Goal: Task Accomplishment & Management: Use online tool/utility

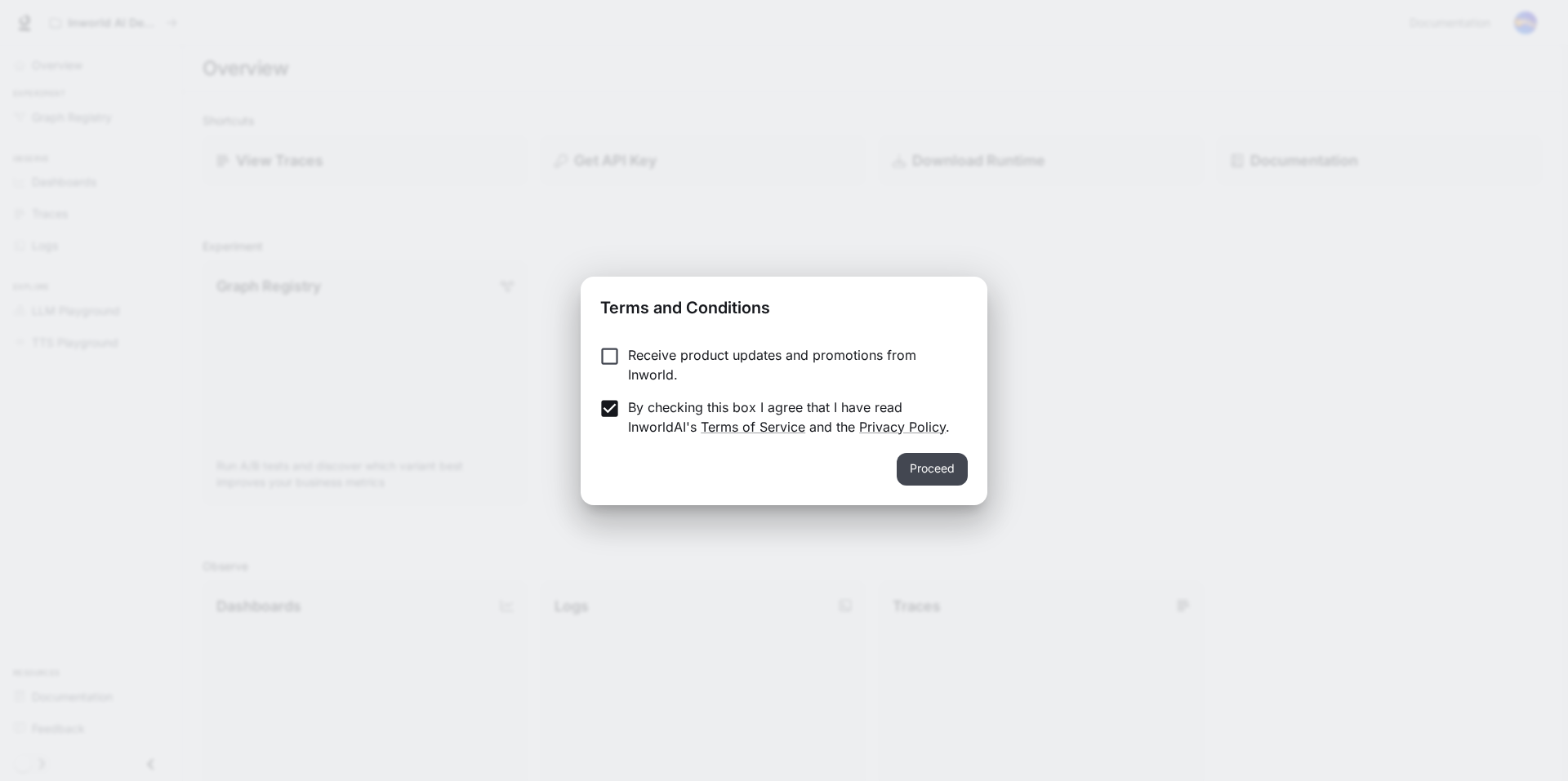
click at [940, 468] on button "Proceed" at bounding box center [932, 469] width 71 height 33
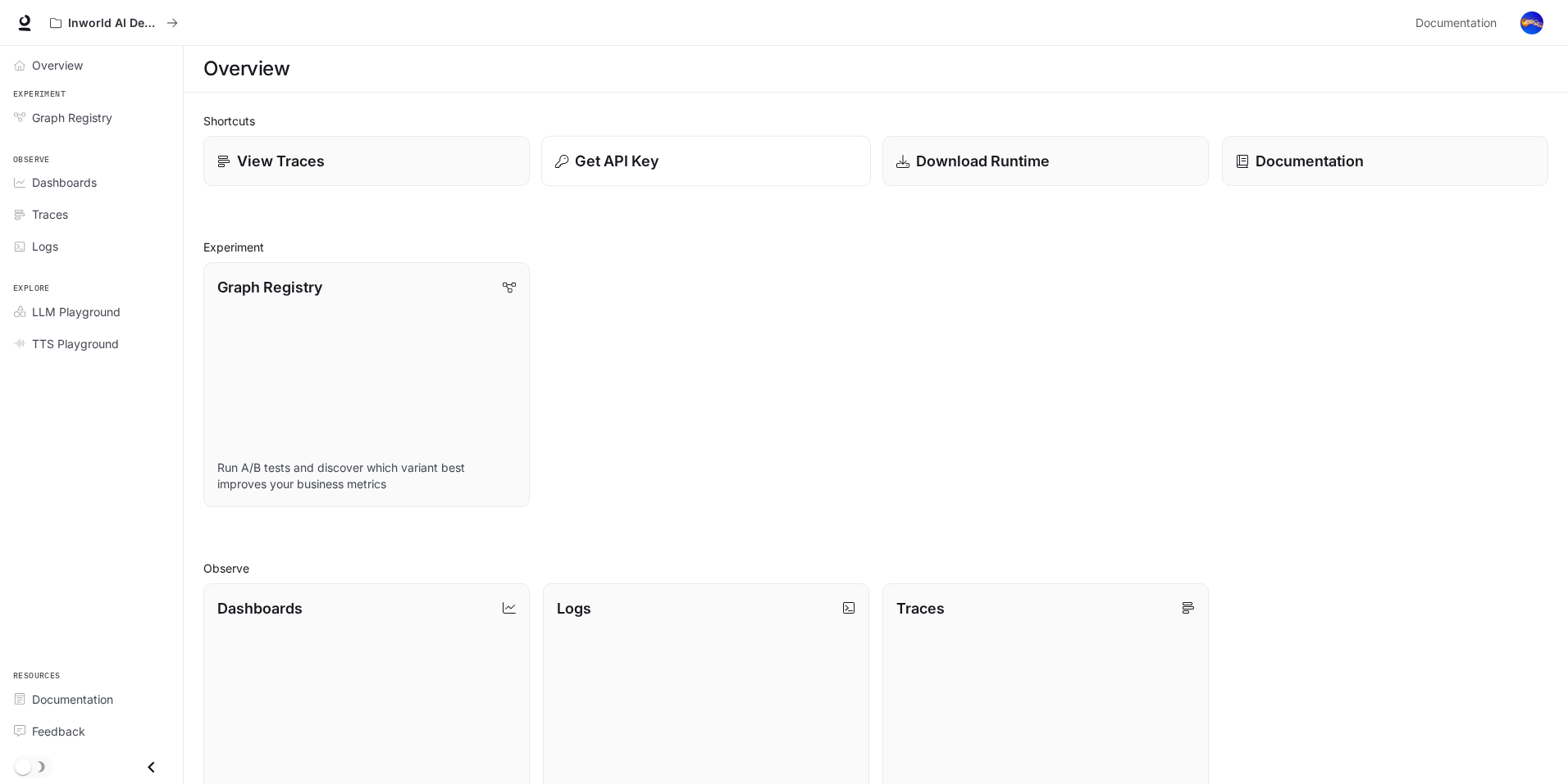
click at [687, 170] on div "Get API Key" at bounding box center [706, 161] width 302 height 22
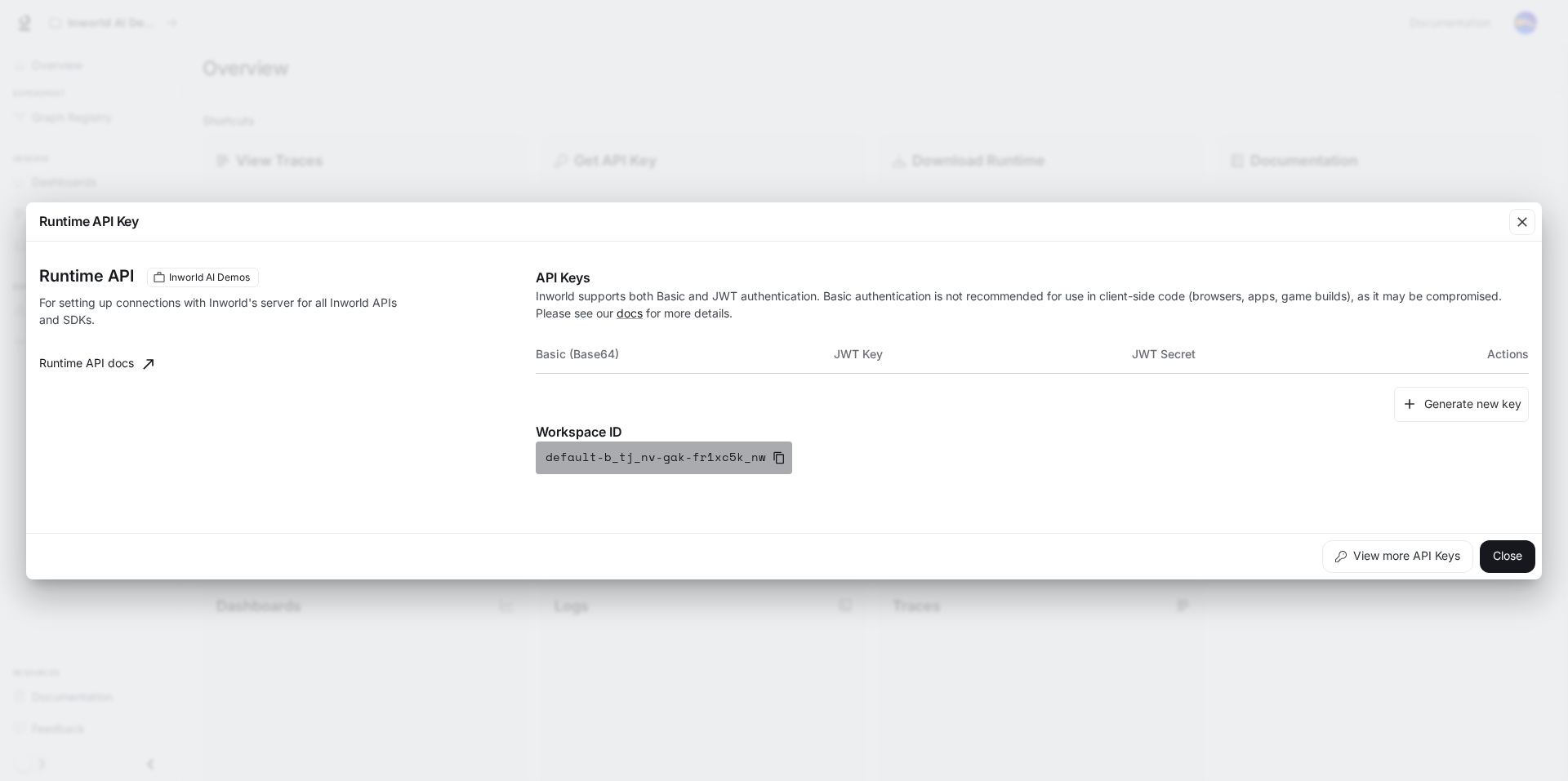
click at [683, 459] on button "default-b_tj_nv-gak-fr1xc5k_nw" at bounding box center [663, 457] width 256 height 33
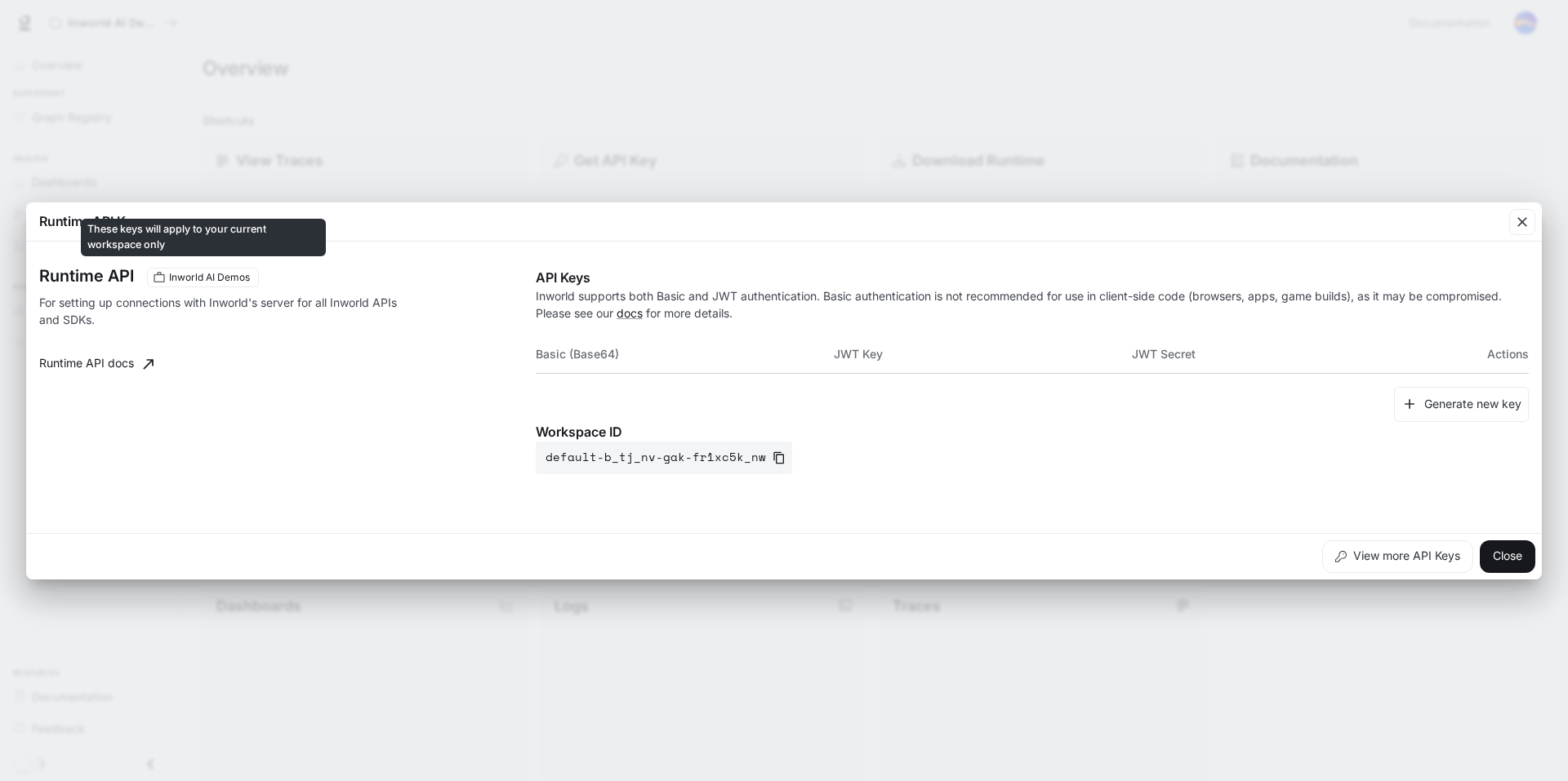
click at [200, 282] on span "Inworld AI Demos" at bounding box center [209, 277] width 94 height 15
click at [1131, 356] on th "JWT Secret" at bounding box center [1280, 354] width 298 height 40
click at [604, 356] on th "Basic (Base64)" at bounding box center [684, 354] width 298 height 40
click at [1491, 364] on th "Actions" at bounding box center [1478, 354] width 100 height 40
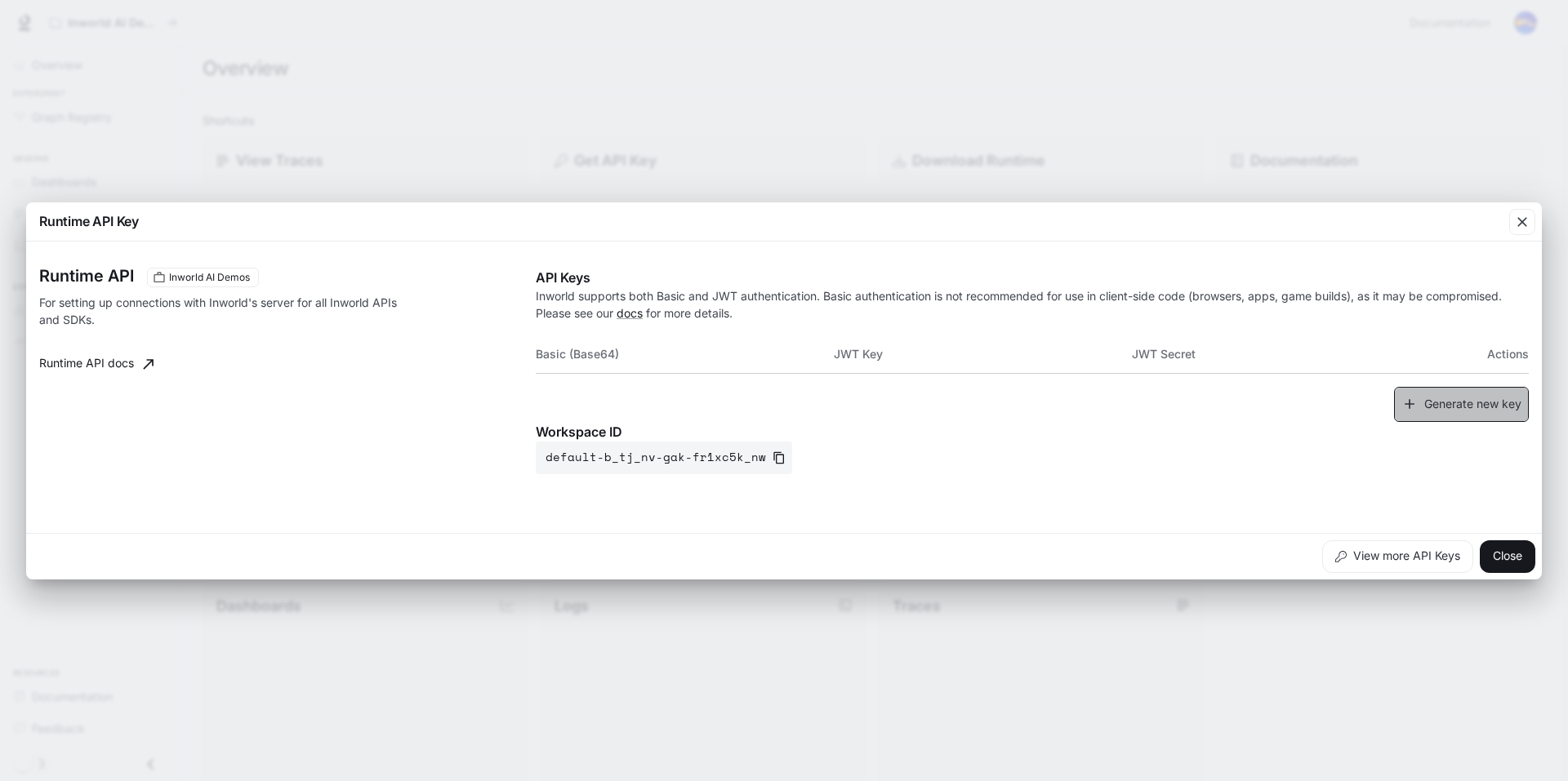
click at [1453, 411] on button "Generate new key" at bounding box center [1461, 404] width 135 height 35
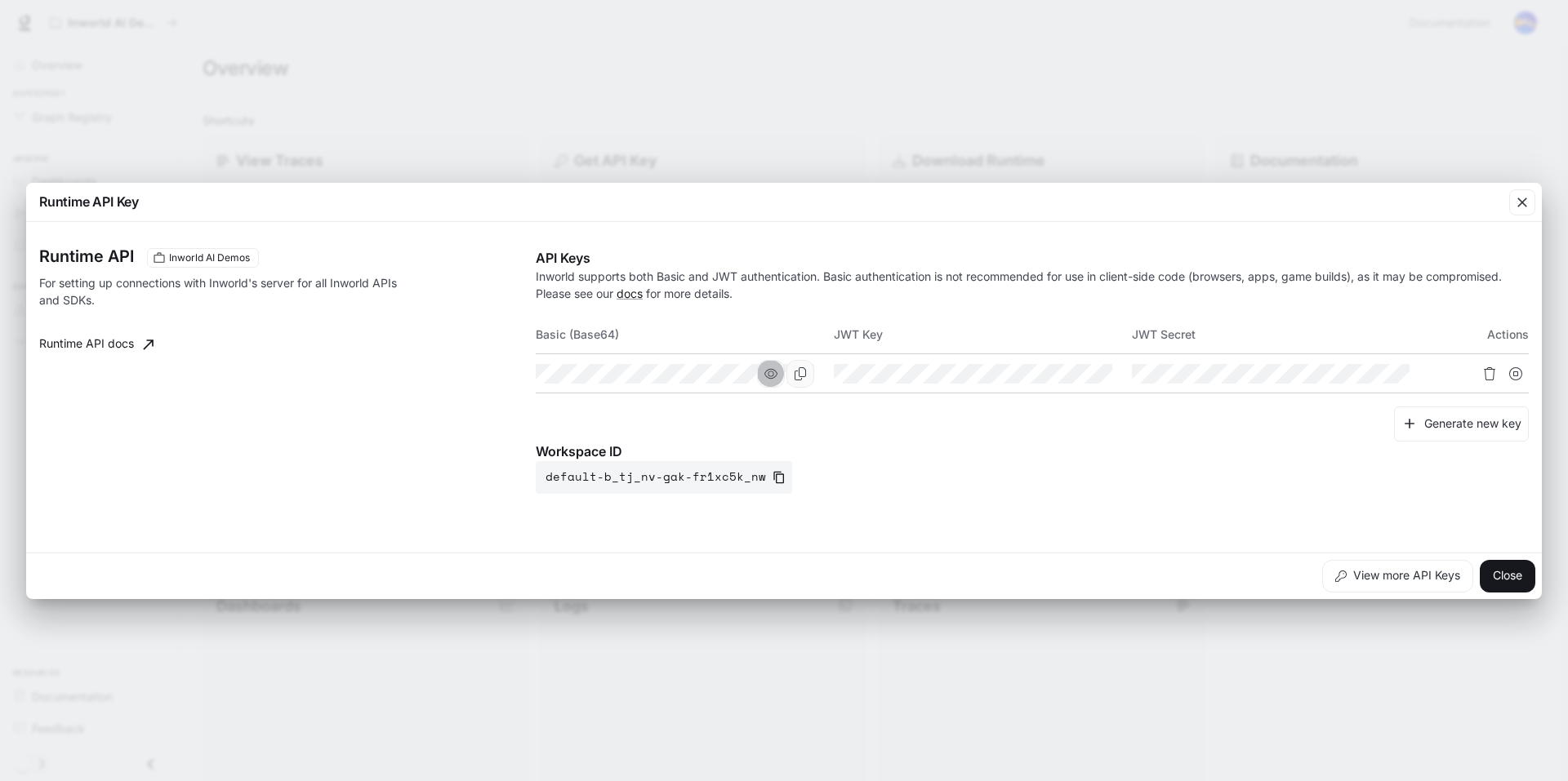
click at [771, 374] on icon "button" at bounding box center [770, 373] width 13 height 13
click at [1070, 373] on icon "button" at bounding box center [1068, 373] width 13 height 13
click at [1367, 375] on icon "button" at bounding box center [1365, 373] width 13 height 13
click at [1514, 198] on icon "button" at bounding box center [1521, 202] width 16 height 16
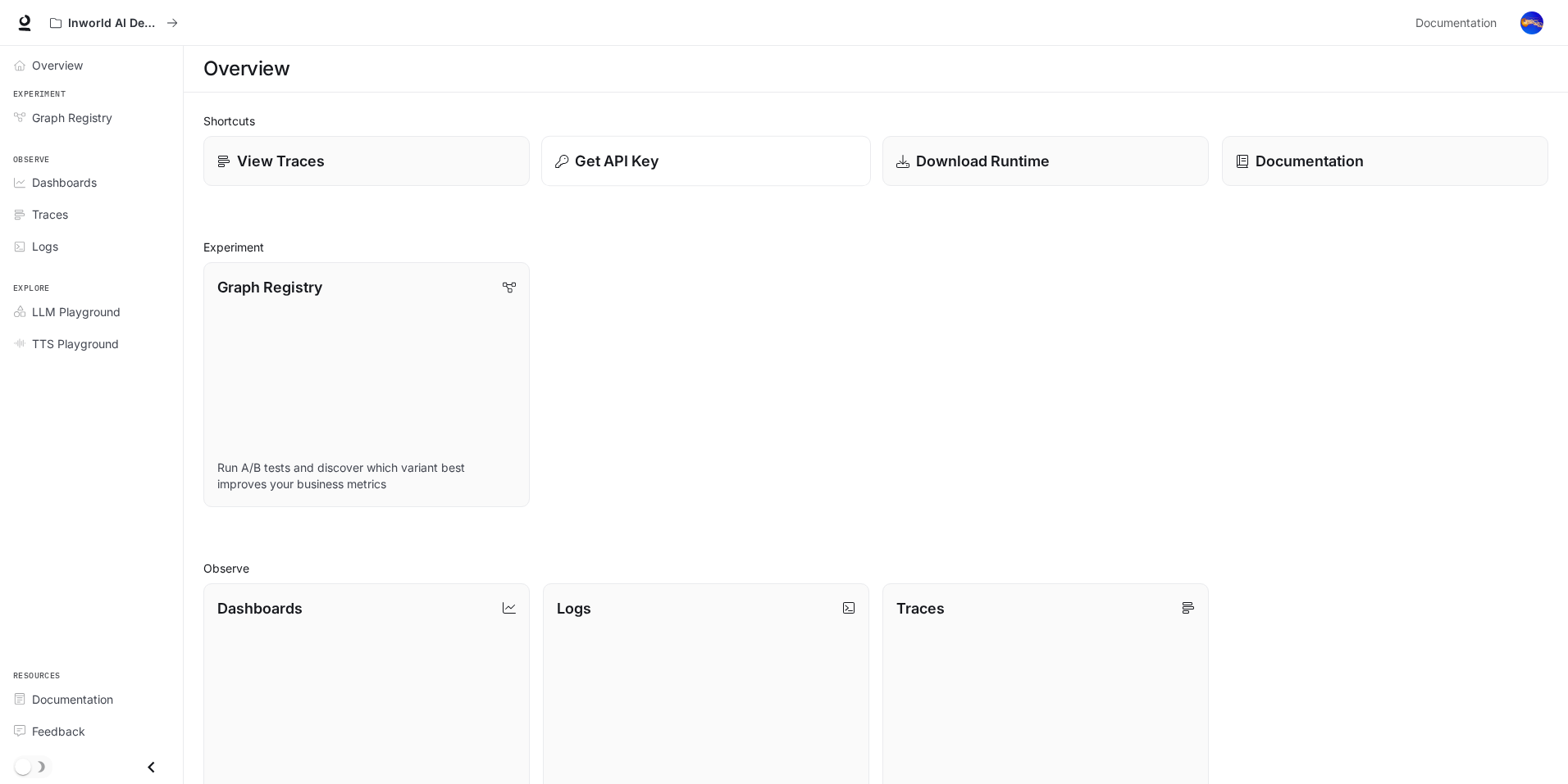
click at [584, 171] on p "Get API Key" at bounding box center [616, 161] width 84 height 22
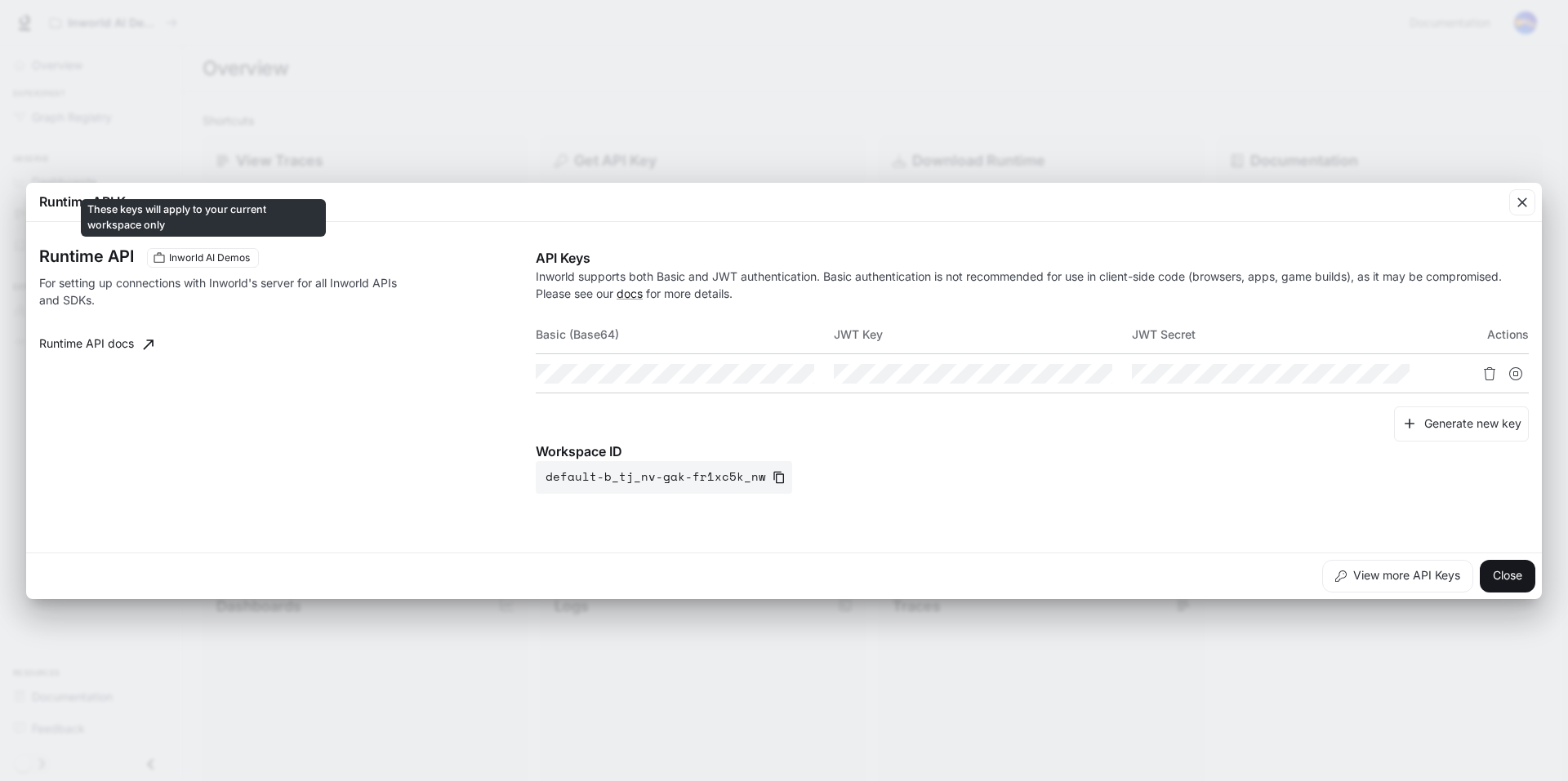
click at [216, 250] on span "Inworld AI Demos" at bounding box center [209, 257] width 94 height 15
click at [222, 256] on span "Inworld AI Demos" at bounding box center [209, 257] width 94 height 15
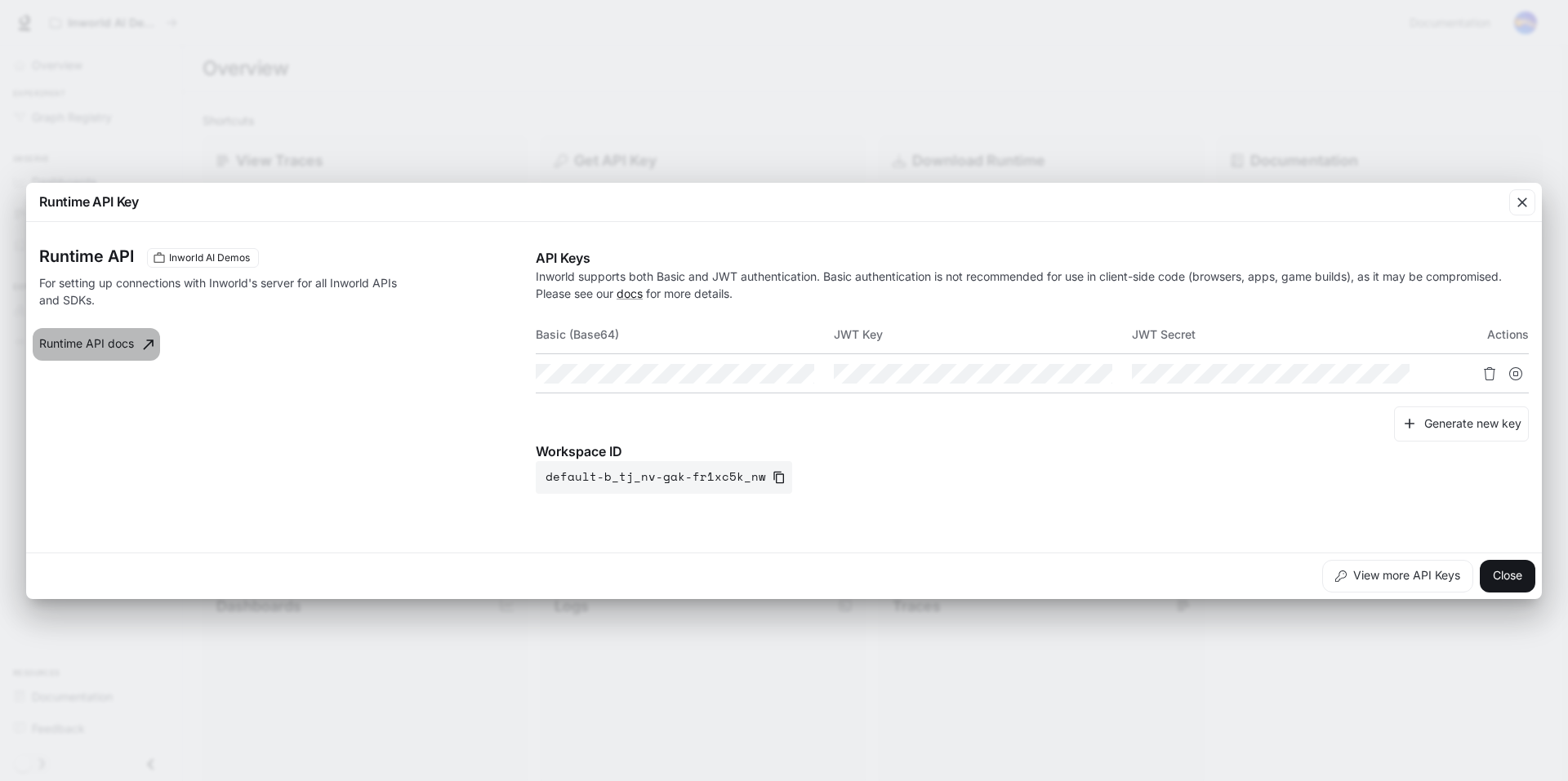
click at [94, 346] on link "Runtime API docs" at bounding box center [96, 344] width 128 height 33
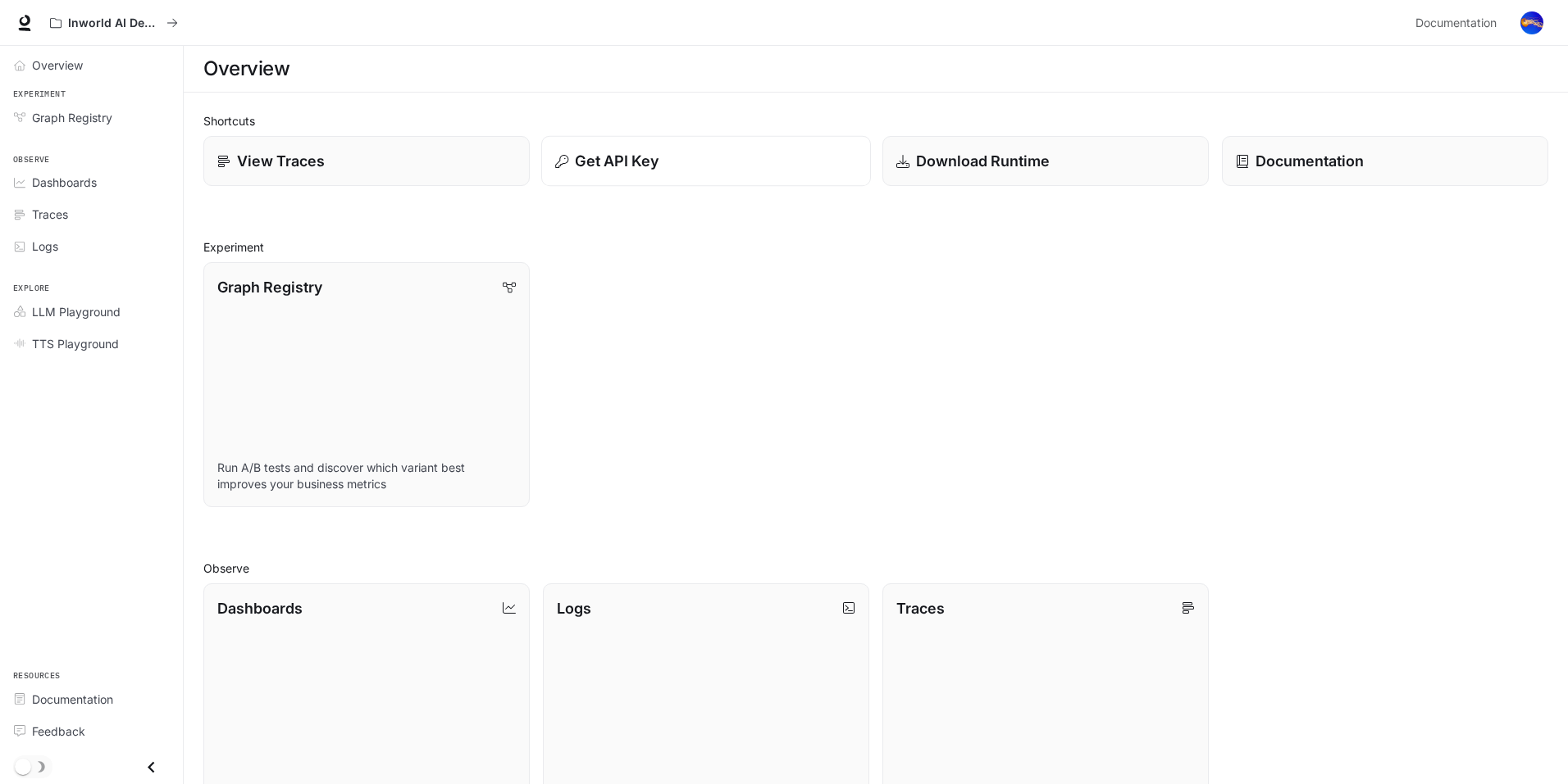
click at [754, 178] on button "Get API Key" at bounding box center [706, 161] width 330 height 51
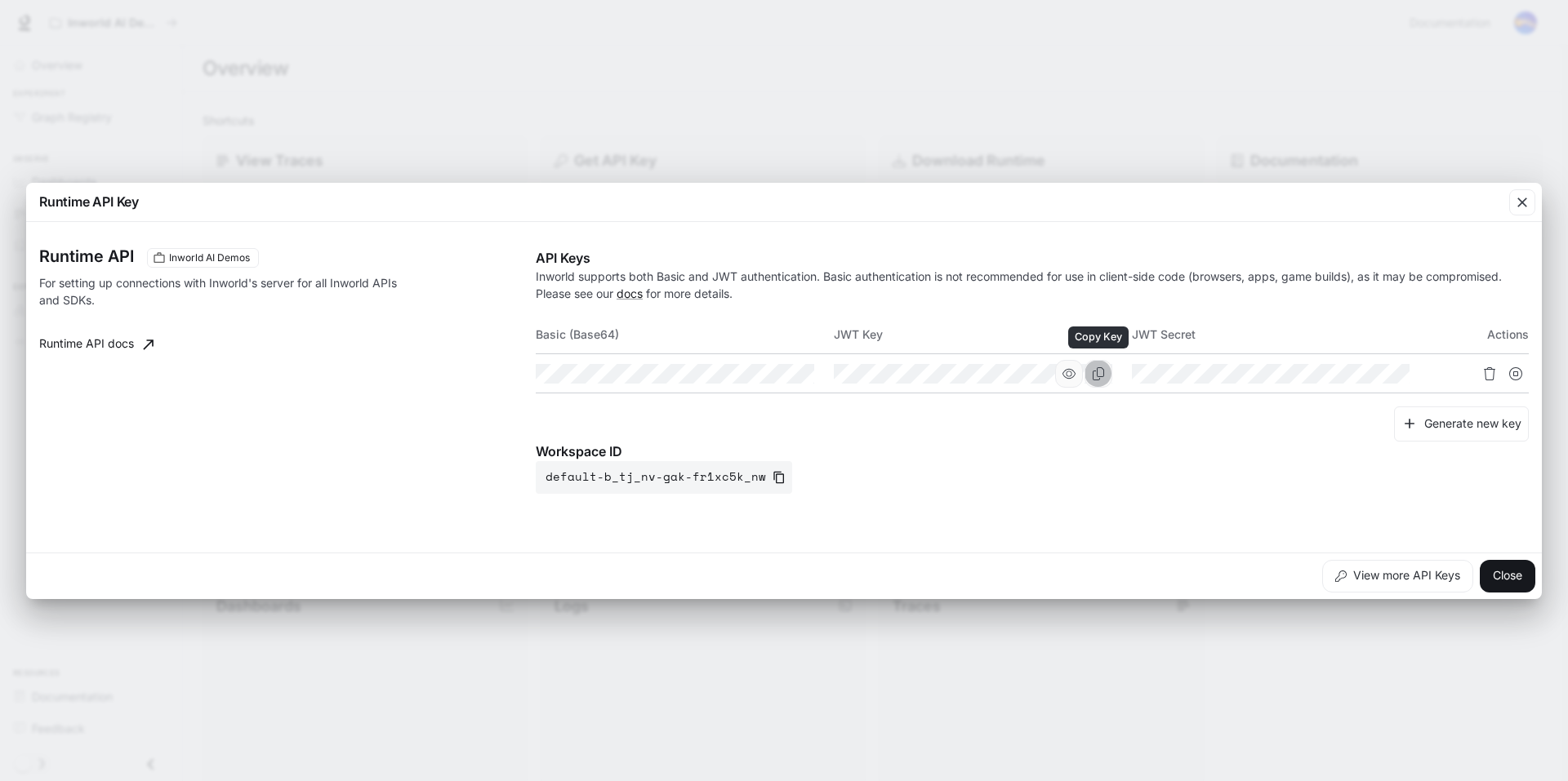
click at [1097, 371] on icon "Copy Key" at bounding box center [1099, 373] width 12 height 13
